Goal: Feedback & Contribution: Contribute content

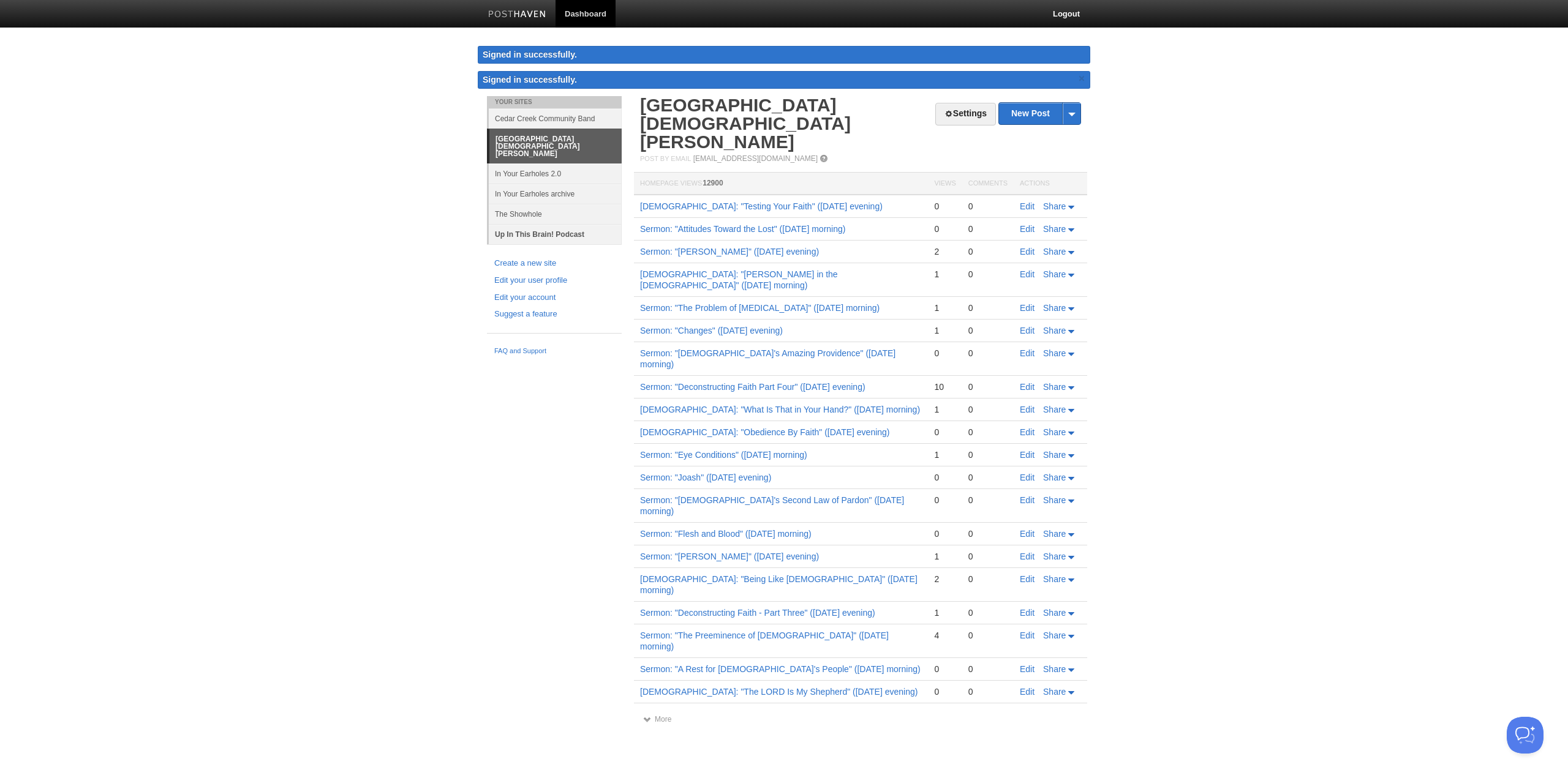
click at [550, 224] on link "Up In This Brain! Podcast" at bounding box center [555, 234] width 133 height 20
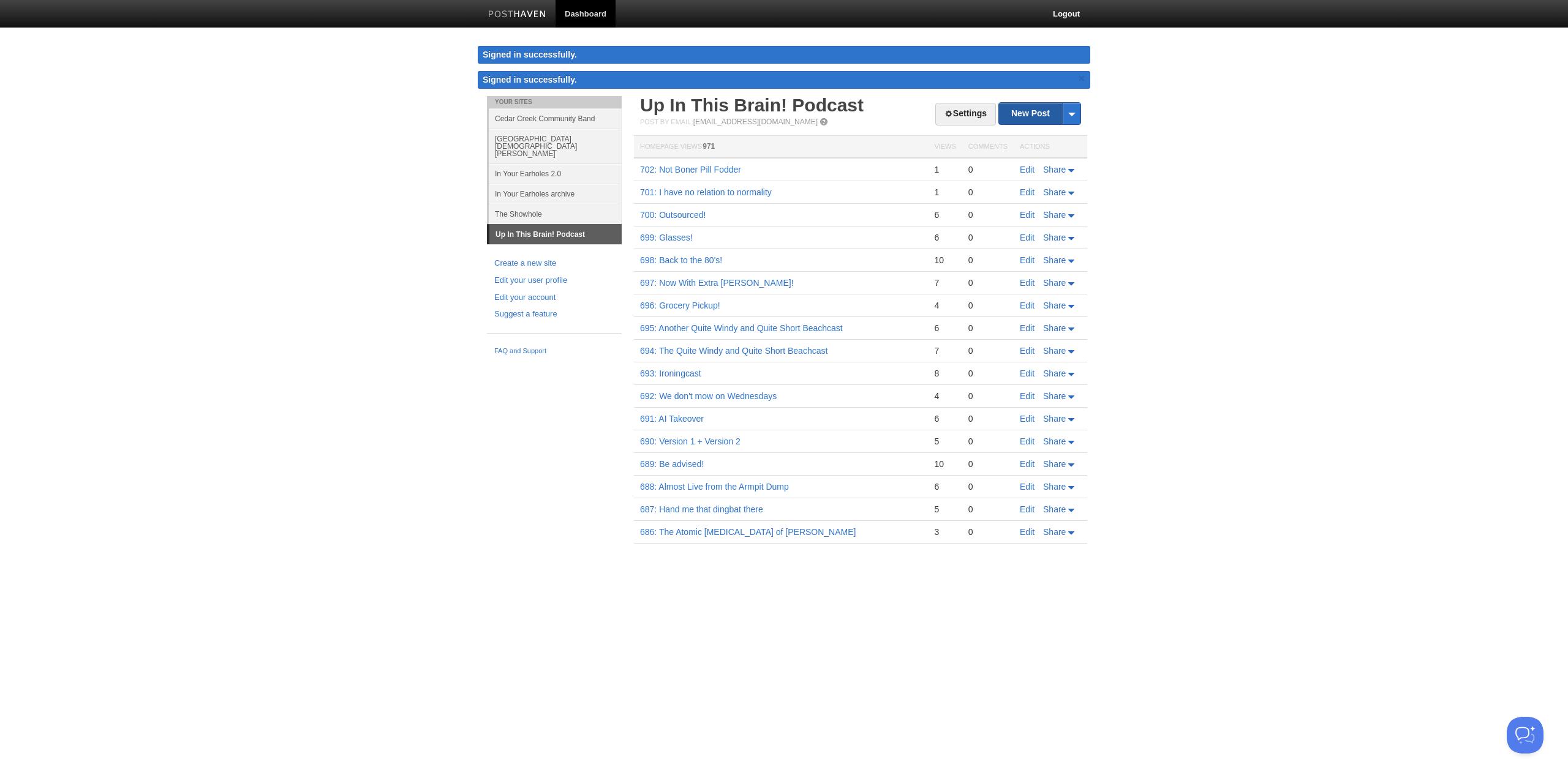
click at [1027, 111] on link "New Post" at bounding box center [1040, 113] width 81 height 22
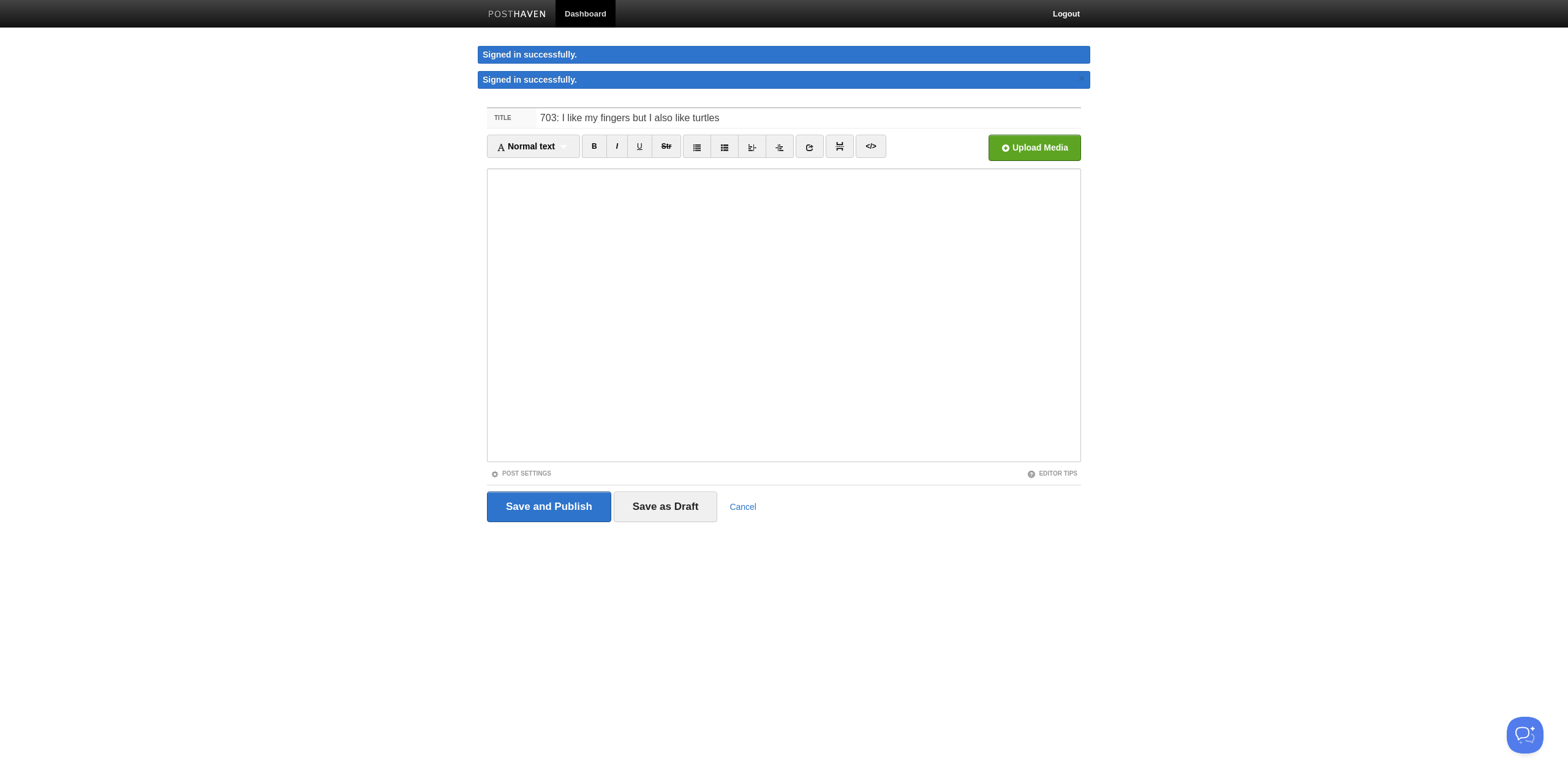
type input "703: I like my fingers but I also like turtles"
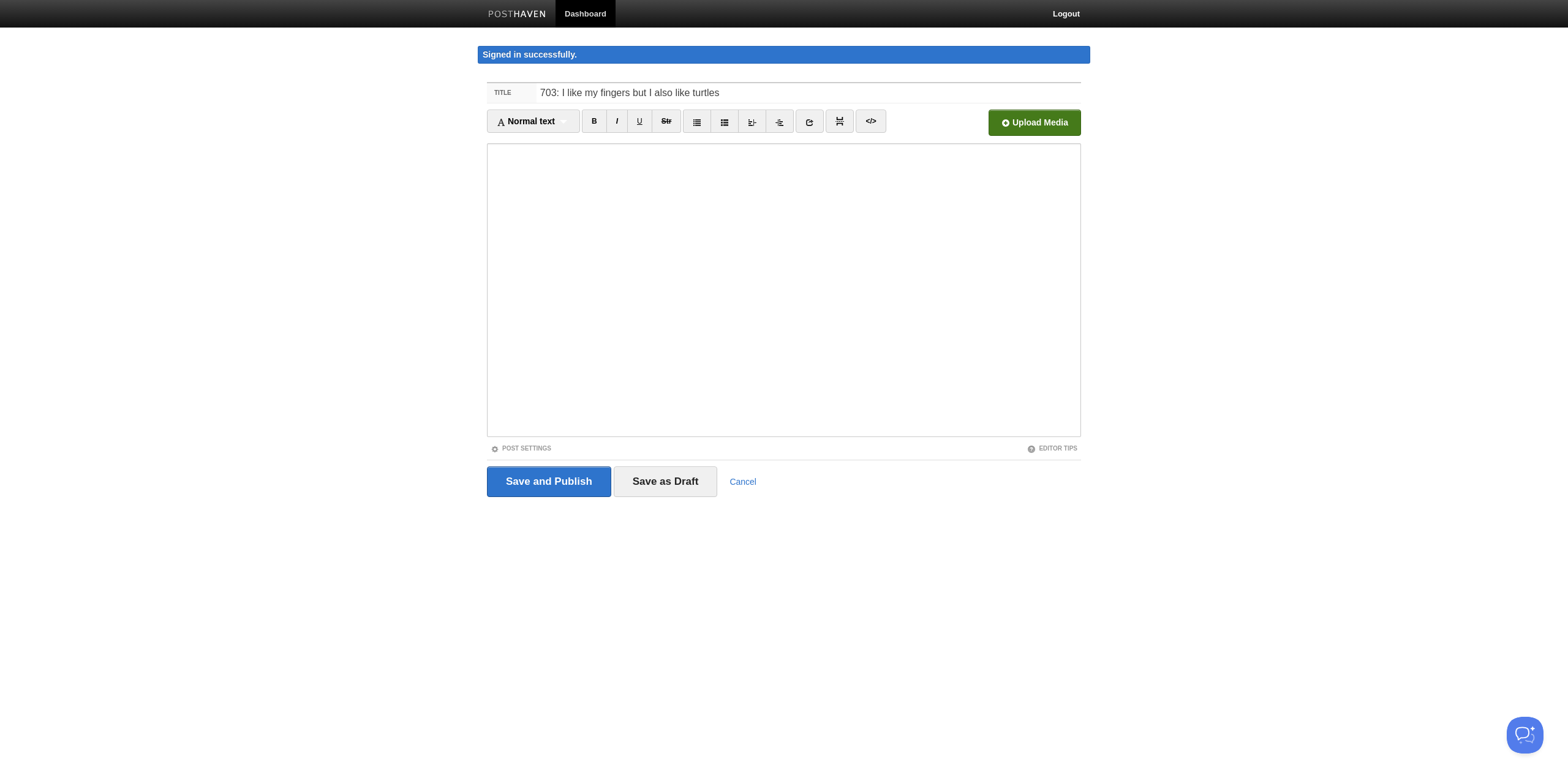
click at [1023, 131] on input "file" at bounding box center [665, 126] width 928 height 62
click at [971, 118] on link "uitb0703.mp3 32.17 MB Cancel" at bounding box center [962, 123] width 44 height 26
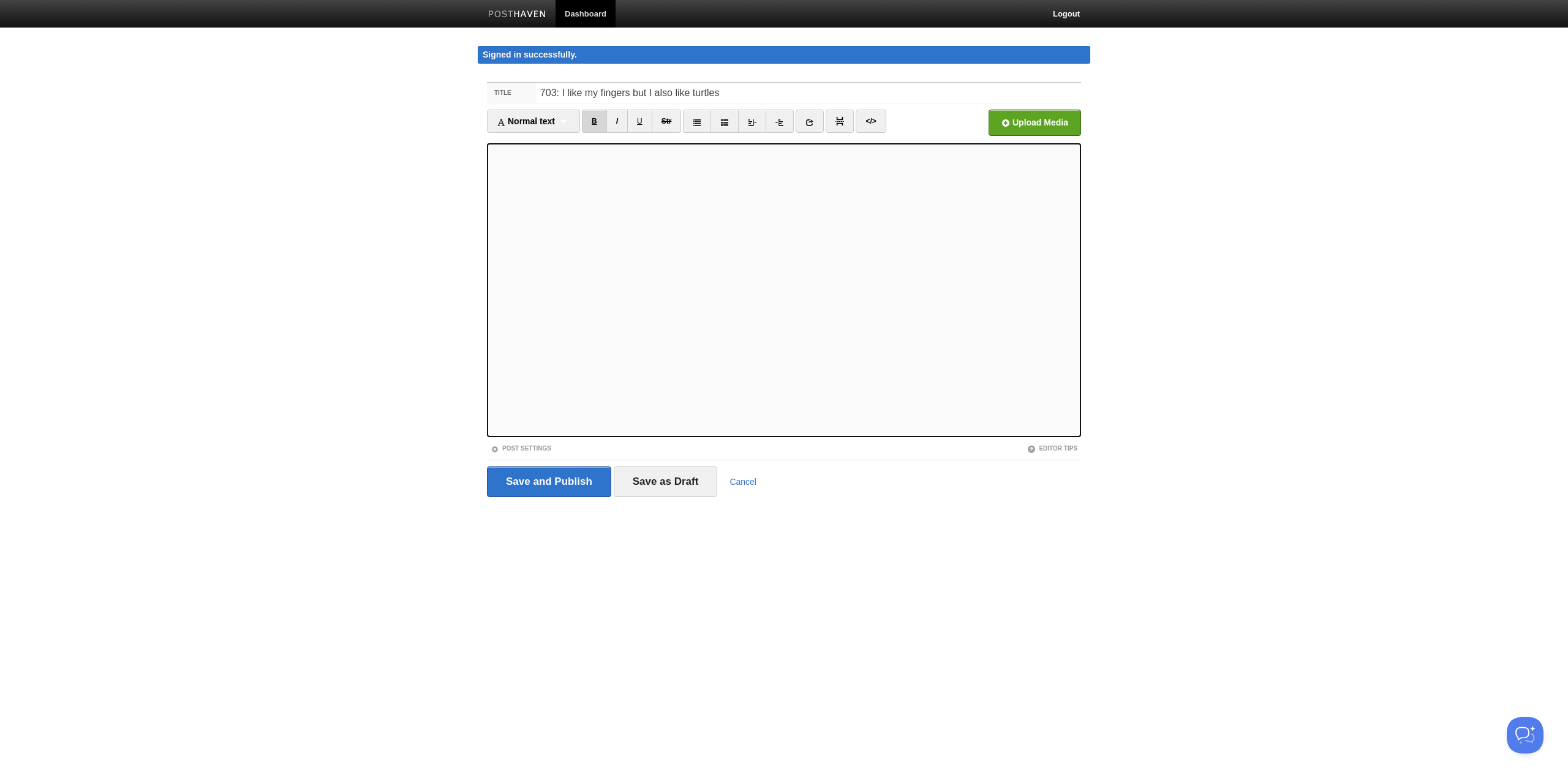
click at [598, 116] on link "B" at bounding box center [594, 121] width 25 height 23
click at [624, 120] on link "I" at bounding box center [617, 121] width 22 height 23
click at [1064, 127] on input "file" at bounding box center [665, 126] width 928 height 62
click at [514, 468] on input "Save and Publish" at bounding box center [549, 482] width 125 height 31
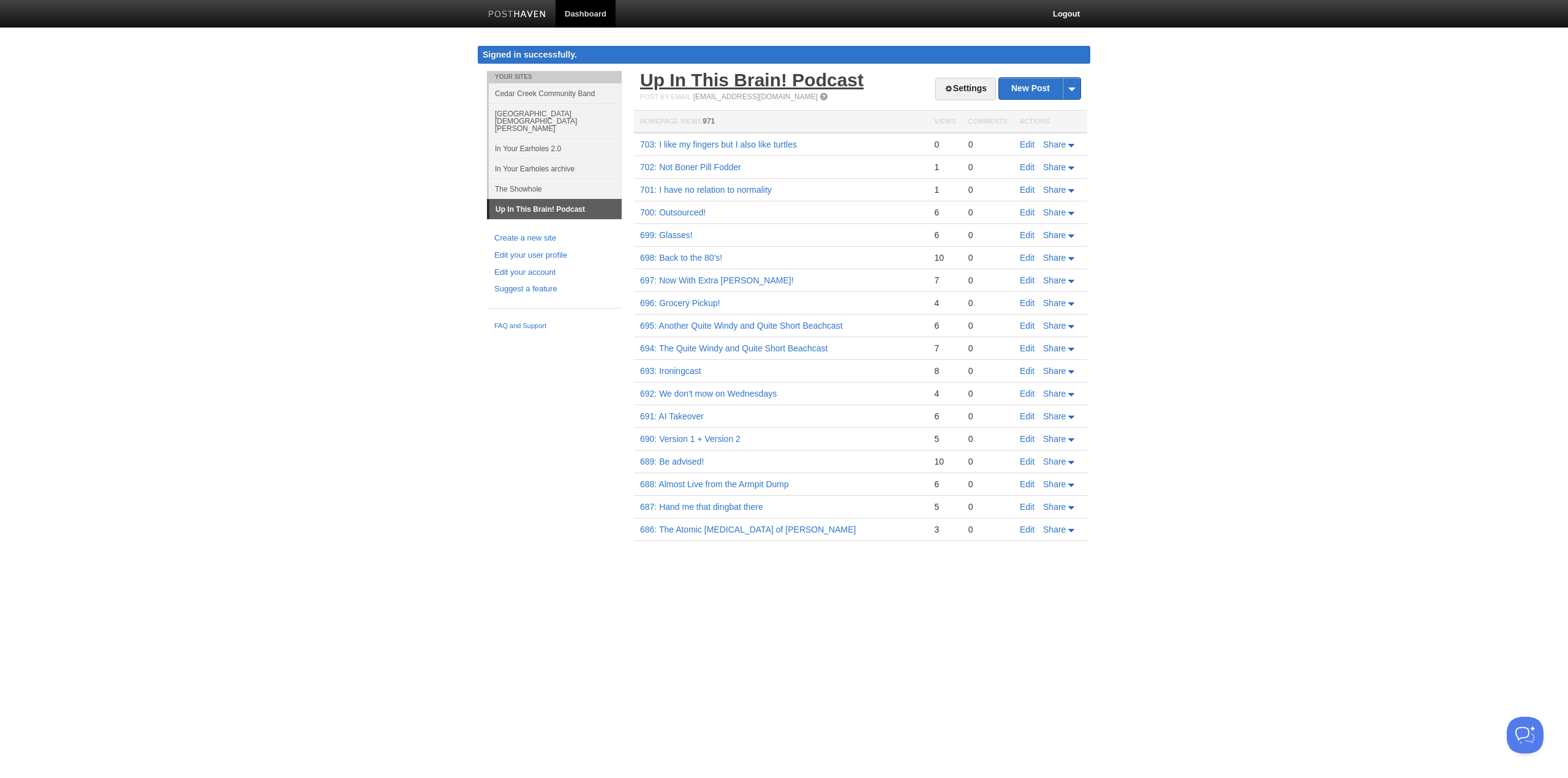
click at [800, 75] on link "Up In This Brain! Podcast" at bounding box center [752, 79] width 224 height 20
